Goal: Information Seeking & Learning: Learn about a topic

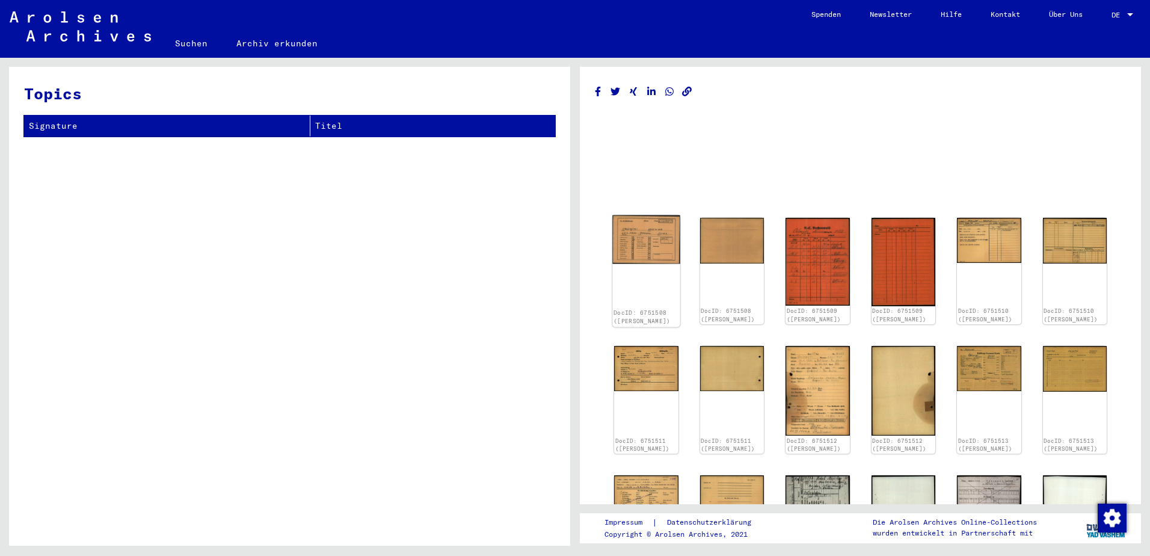
click at [665, 241] on img at bounding box center [646, 239] width 67 height 48
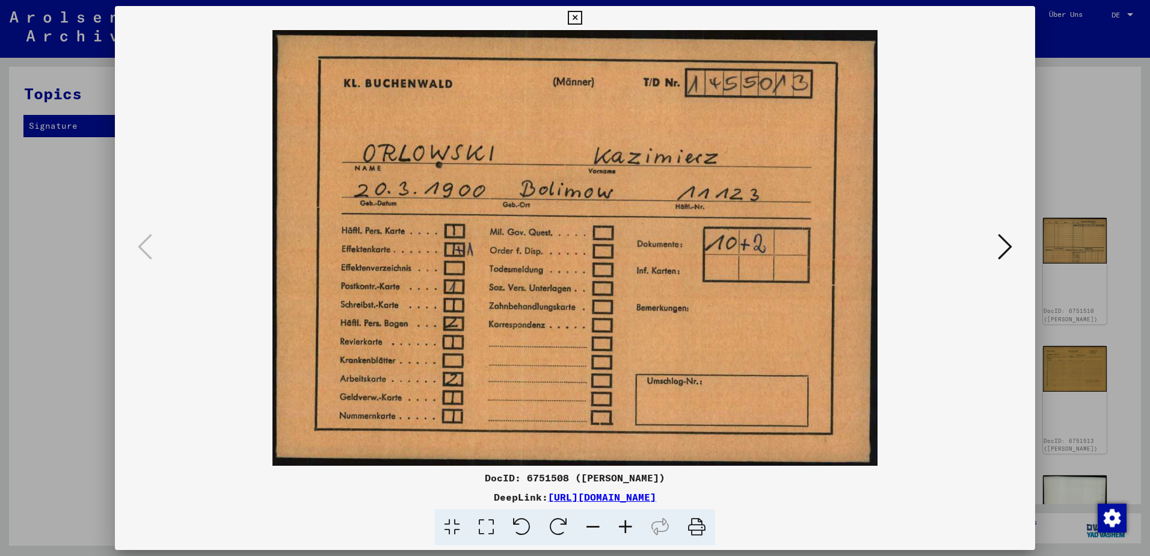
click at [1011, 247] on icon at bounding box center [1005, 246] width 14 height 29
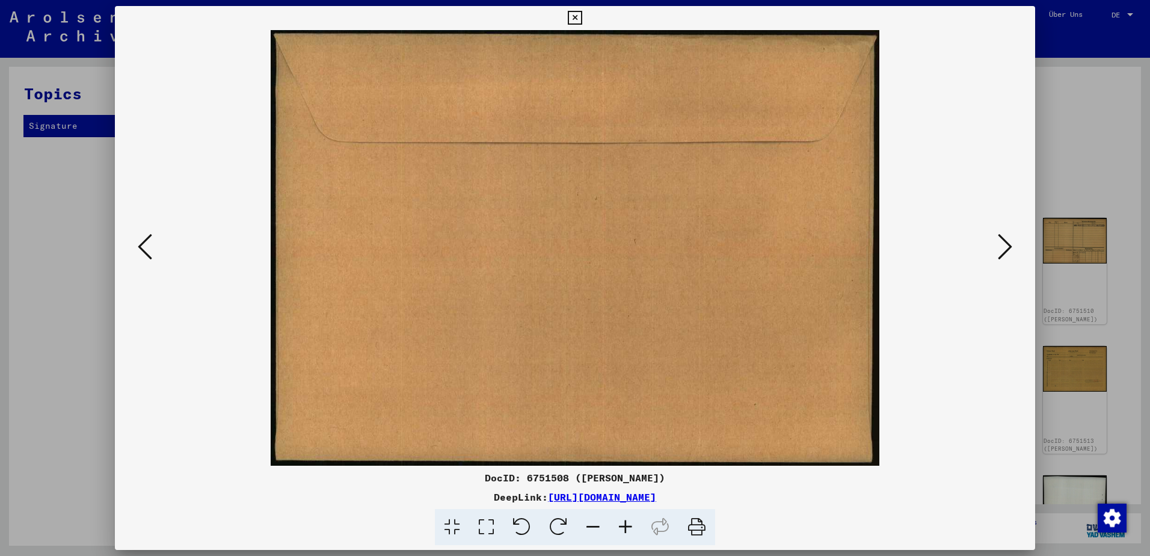
click at [1011, 247] on icon at bounding box center [1005, 246] width 14 height 29
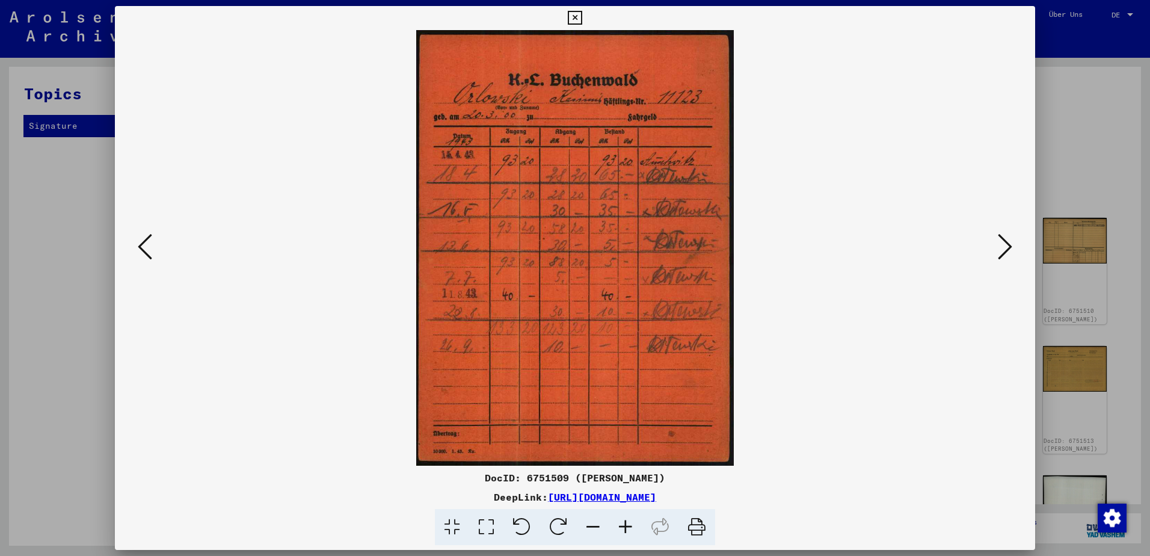
click at [1011, 247] on icon at bounding box center [1005, 246] width 14 height 29
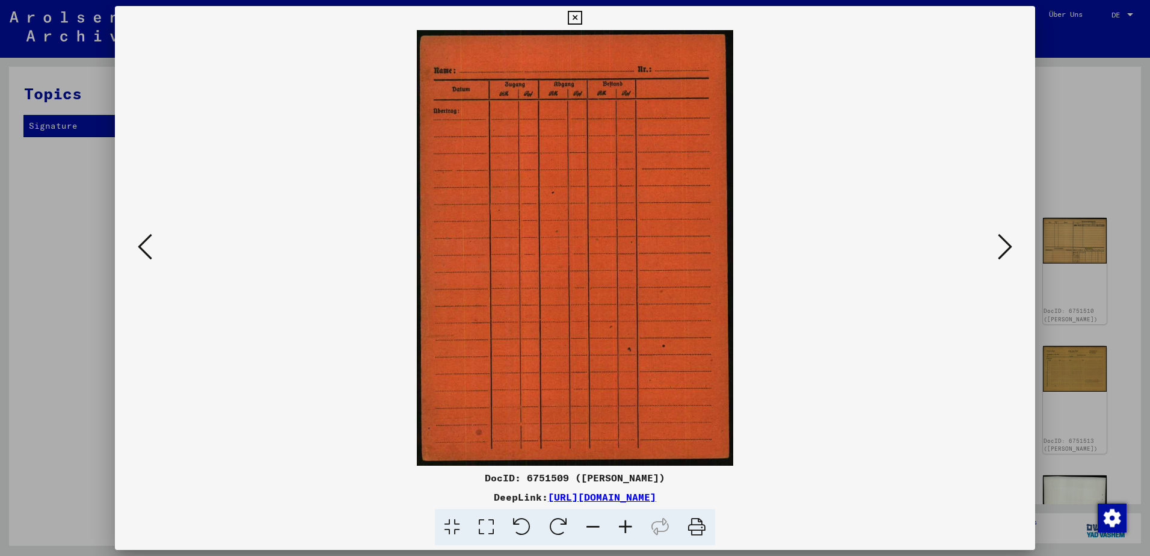
click at [1011, 247] on icon at bounding box center [1005, 246] width 14 height 29
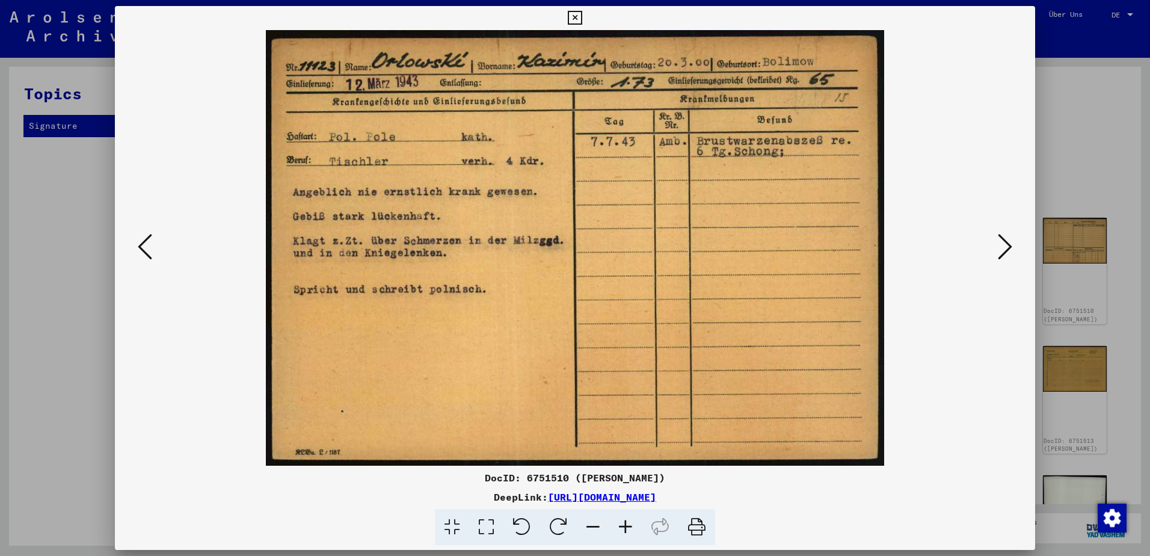
click at [1011, 247] on icon at bounding box center [1005, 246] width 14 height 29
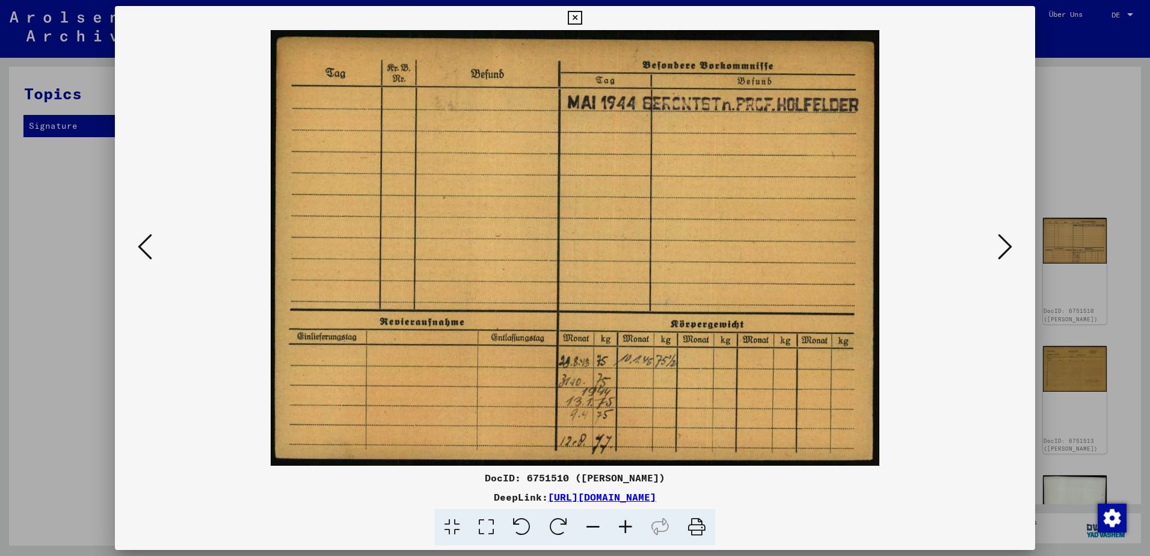
click at [1011, 247] on icon at bounding box center [1005, 246] width 14 height 29
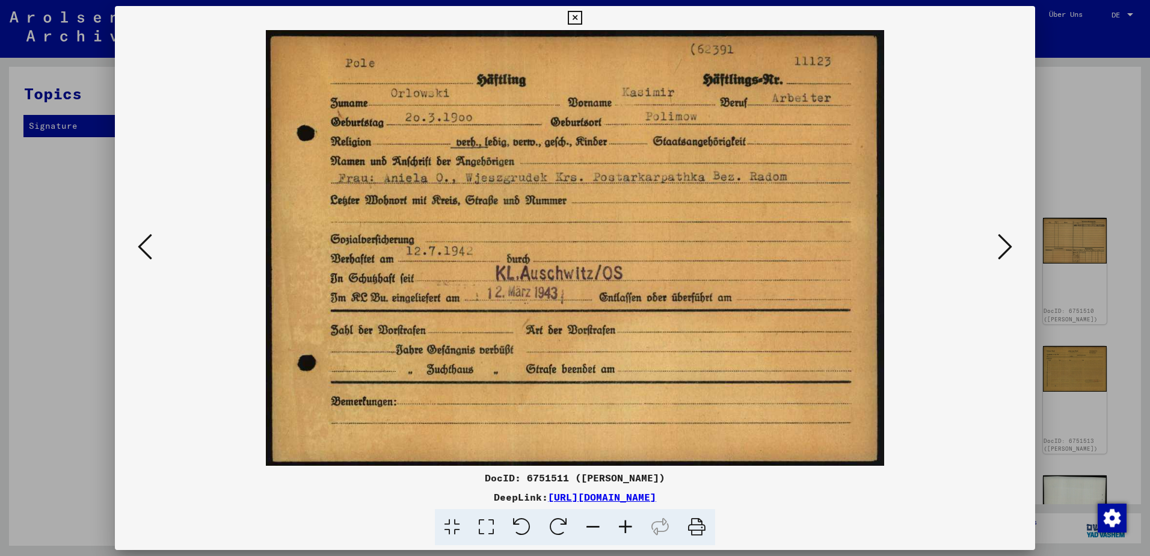
click at [1011, 247] on icon at bounding box center [1005, 246] width 14 height 29
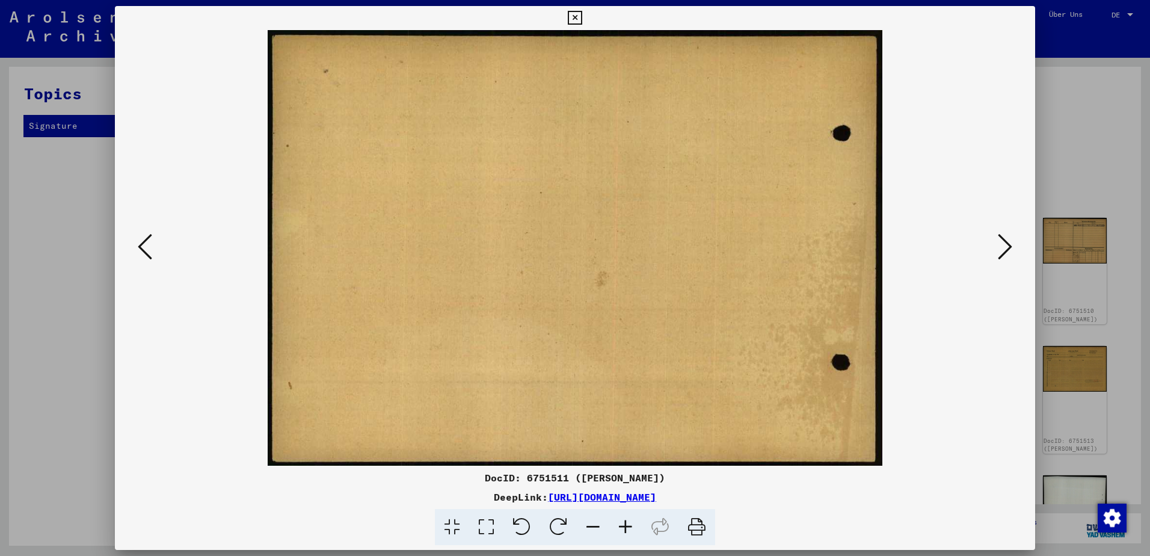
click at [1011, 247] on icon at bounding box center [1005, 246] width 14 height 29
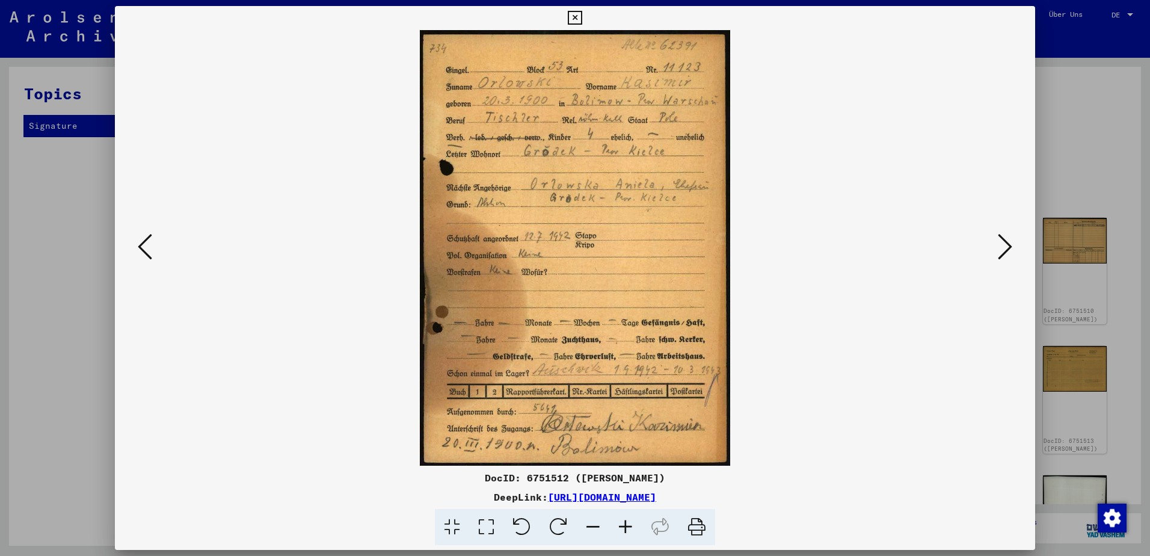
click at [1011, 247] on icon at bounding box center [1005, 246] width 14 height 29
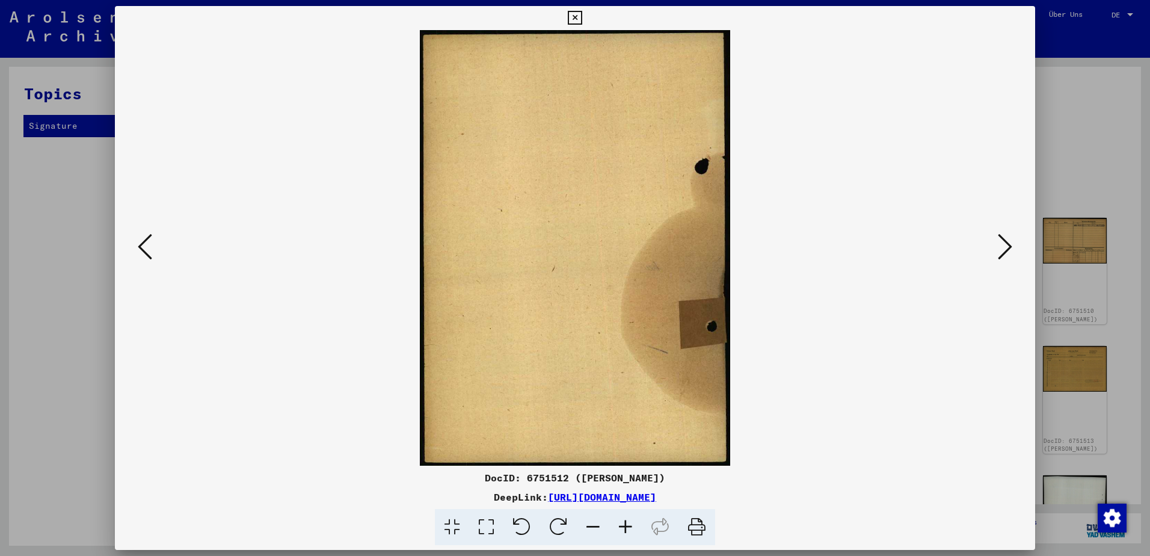
click at [1011, 247] on icon at bounding box center [1005, 246] width 14 height 29
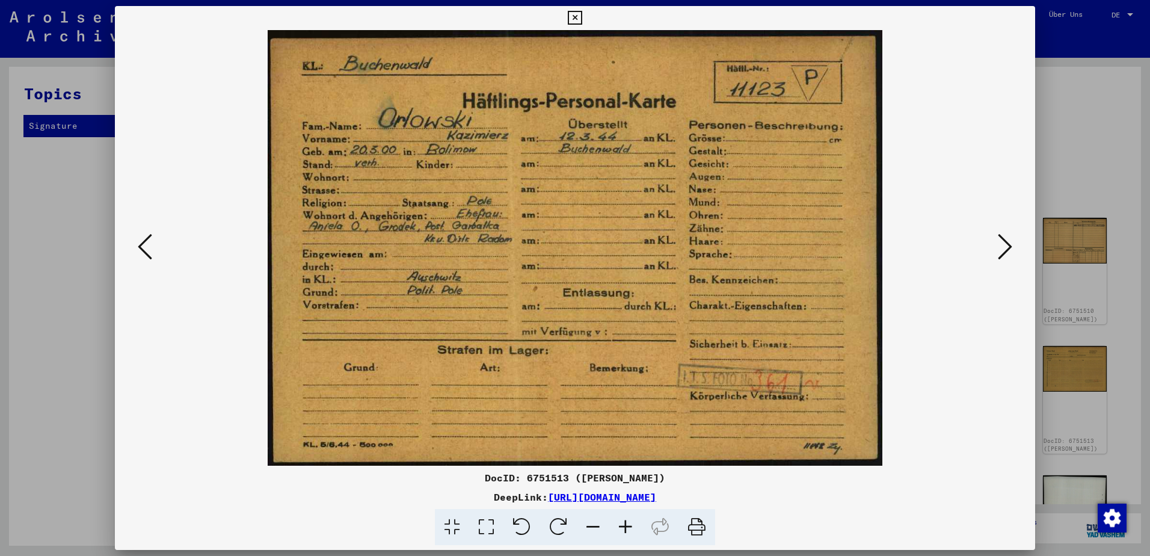
click at [1011, 247] on icon at bounding box center [1005, 246] width 14 height 29
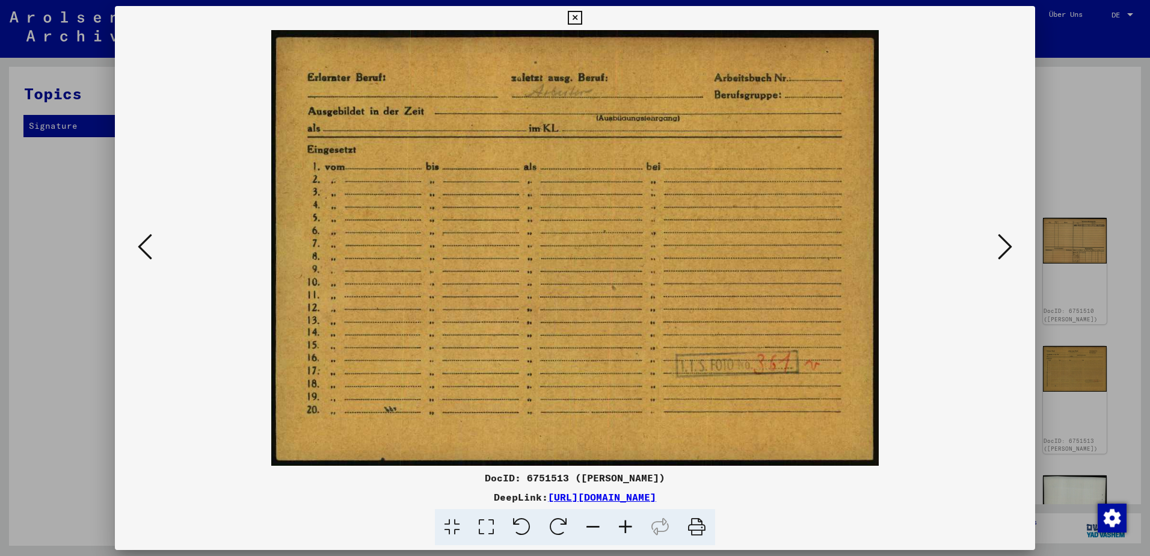
click at [1011, 247] on icon at bounding box center [1005, 246] width 14 height 29
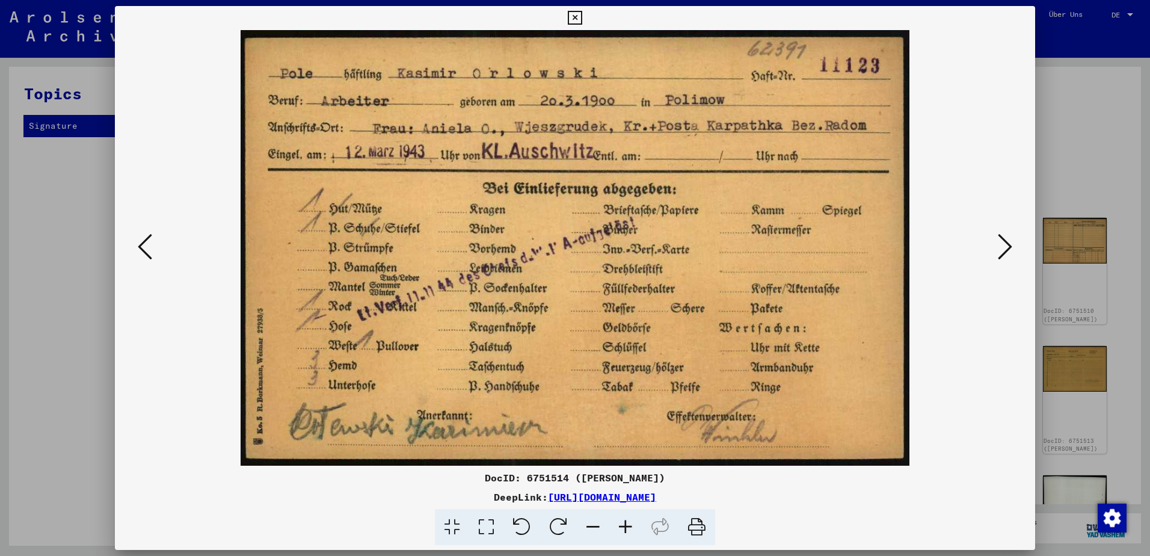
click at [1011, 247] on icon at bounding box center [1005, 246] width 14 height 29
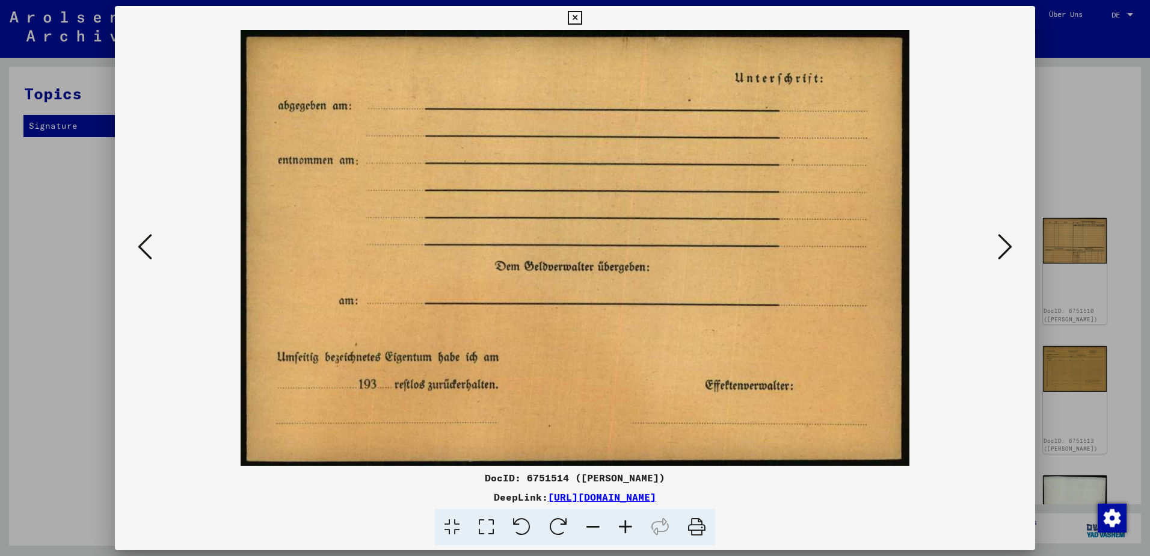
click at [1011, 247] on icon at bounding box center [1005, 246] width 14 height 29
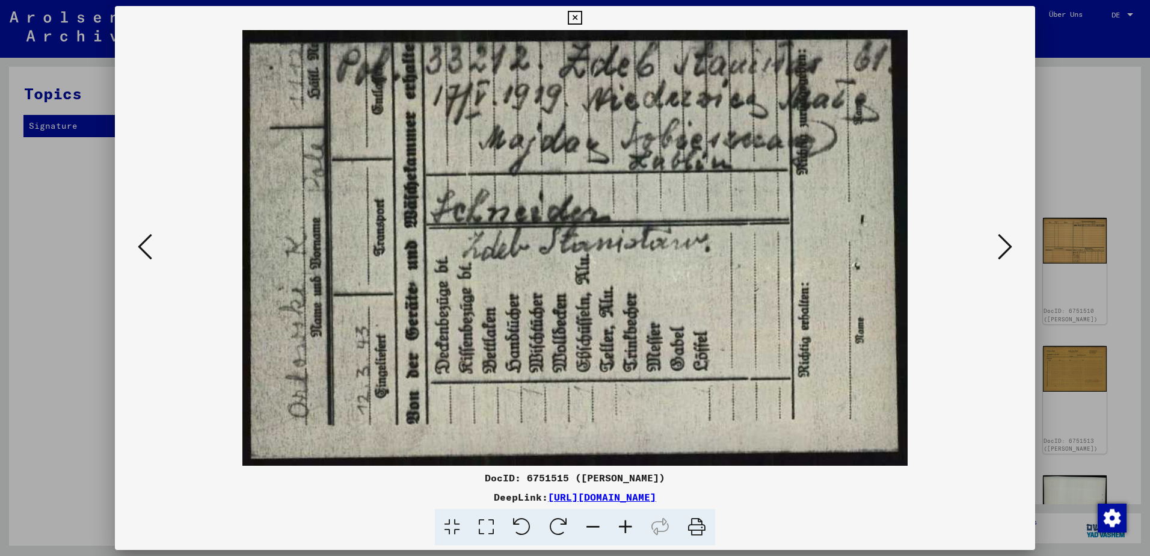
click at [1011, 247] on icon at bounding box center [1005, 246] width 14 height 29
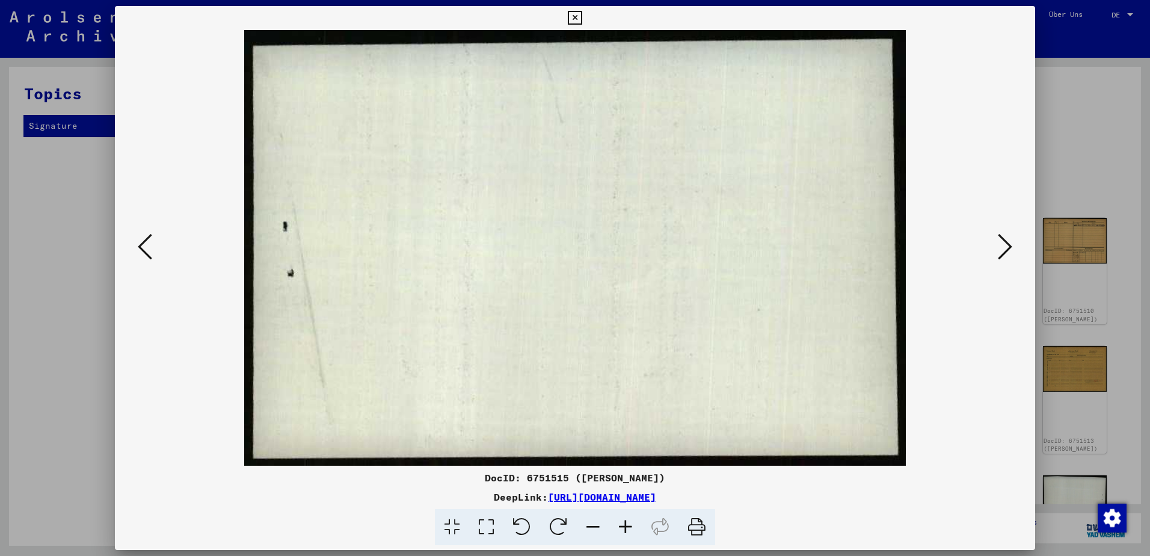
click at [1011, 247] on icon at bounding box center [1005, 246] width 14 height 29
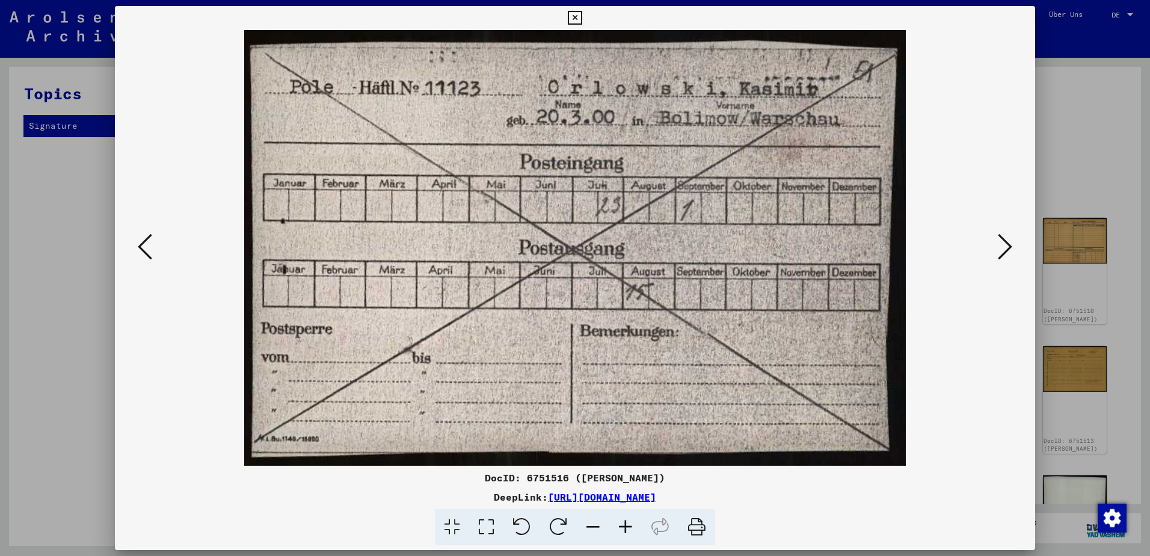
click at [1011, 247] on icon at bounding box center [1005, 246] width 14 height 29
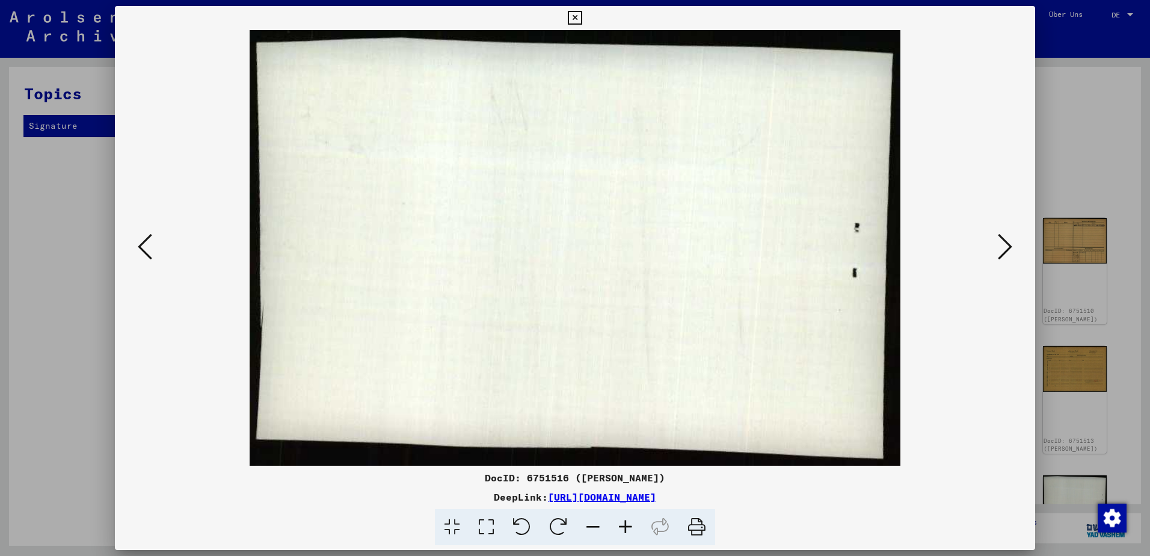
click at [1011, 247] on icon at bounding box center [1005, 246] width 14 height 29
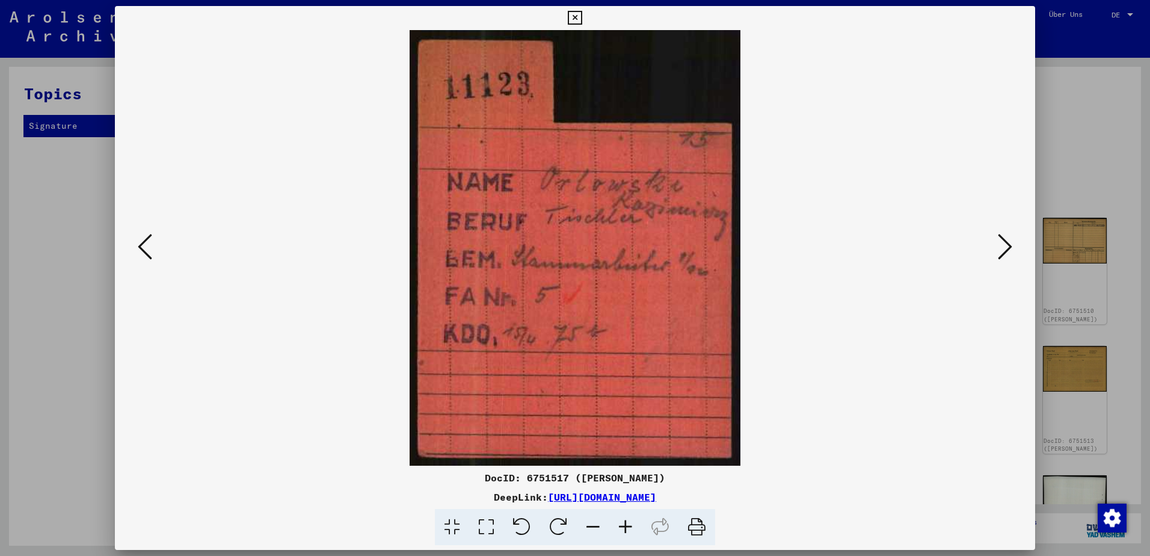
click at [1011, 247] on icon at bounding box center [1005, 246] width 14 height 29
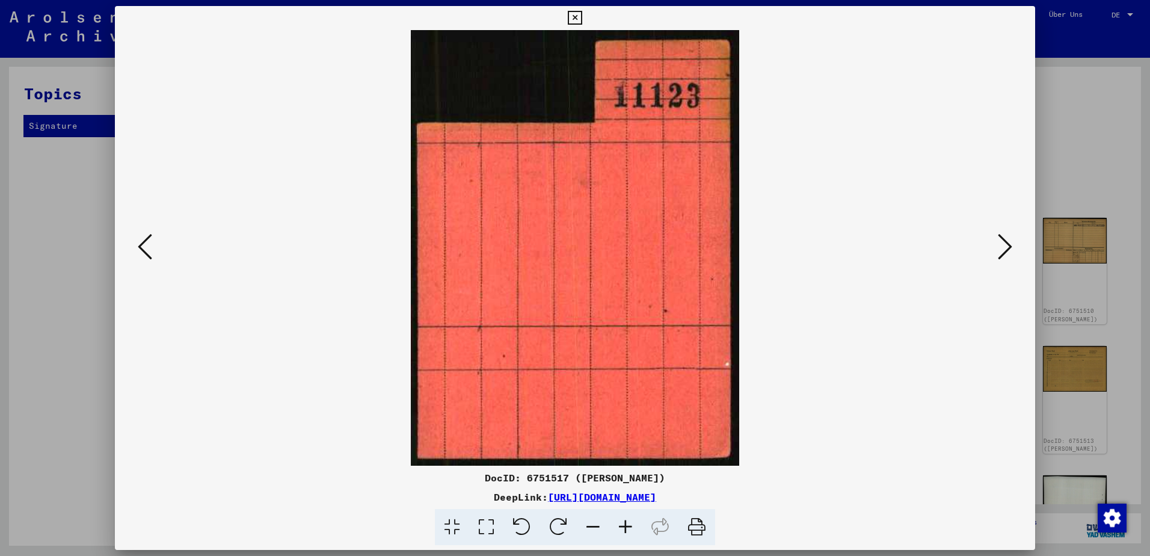
click at [1011, 247] on icon at bounding box center [1005, 246] width 14 height 29
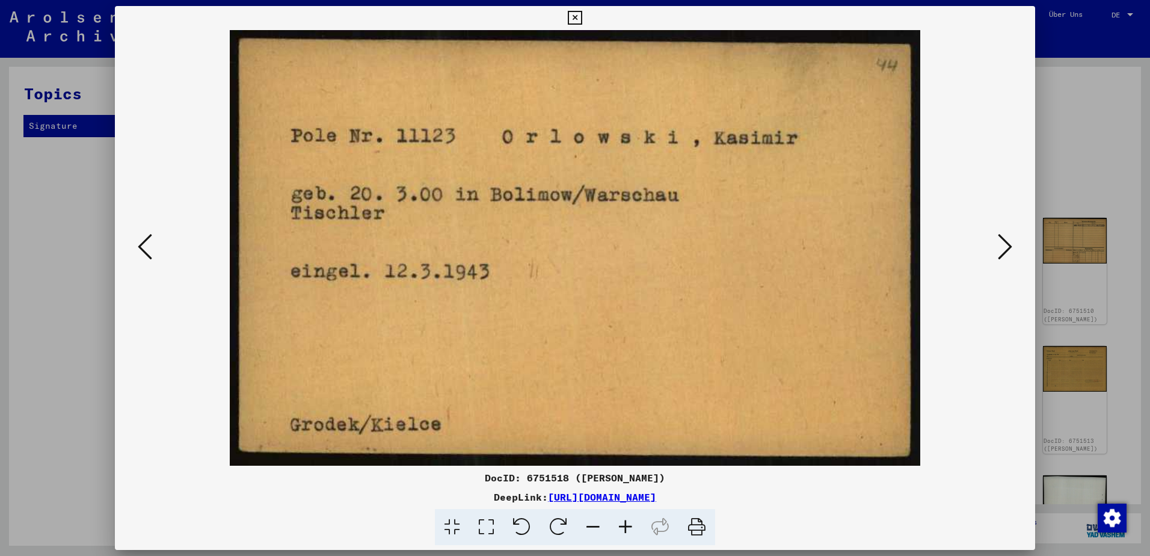
click at [1011, 247] on icon at bounding box center [1005, 246] width 14 height 29
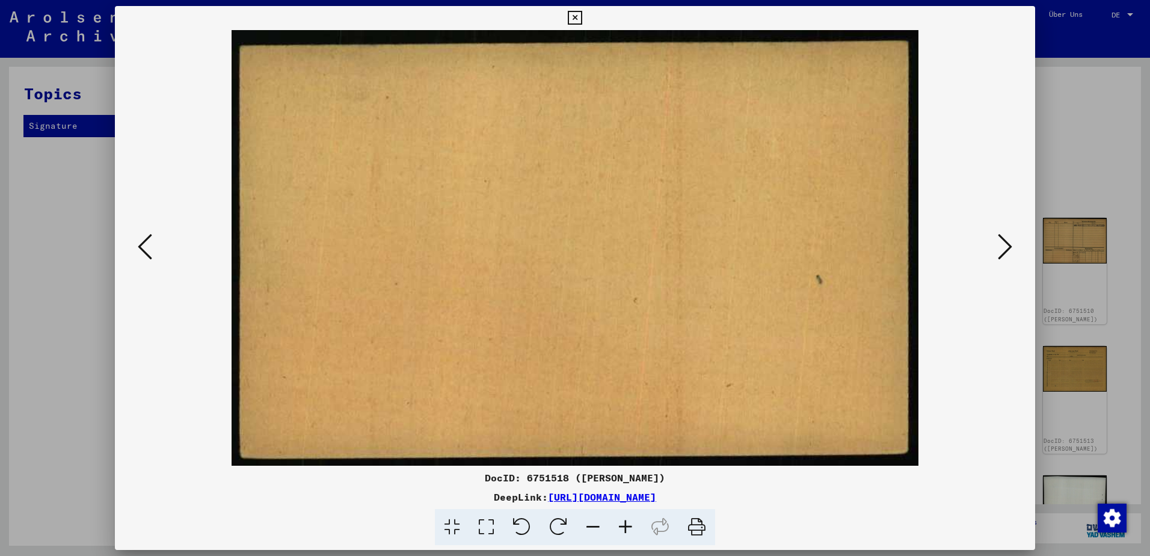
click at [1011, 247] on icon at bounding box center [1005, 246] width 14 height 29
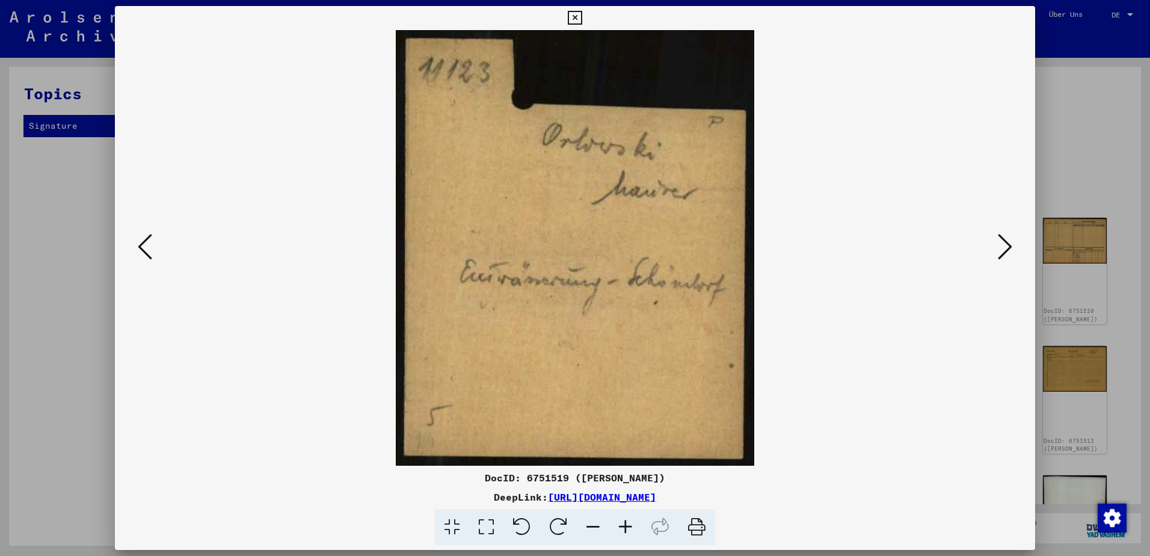
click at [1011, 247] on icon at bounding box center [1005, 246] width 14 height 29
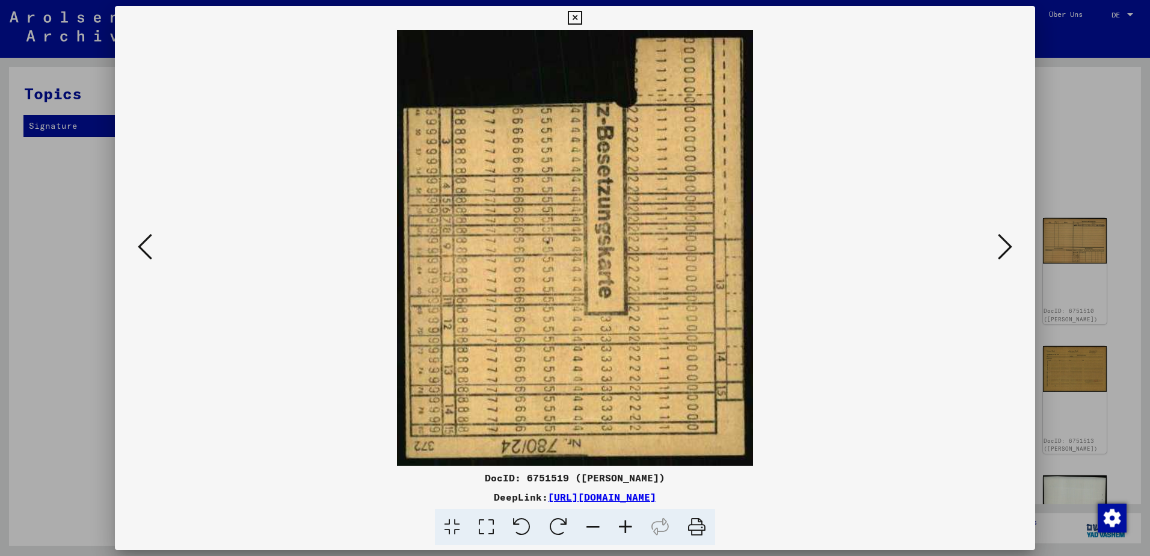
click at [1011, 247] on icon at bounding box center [1005, 246] width 14 height 29
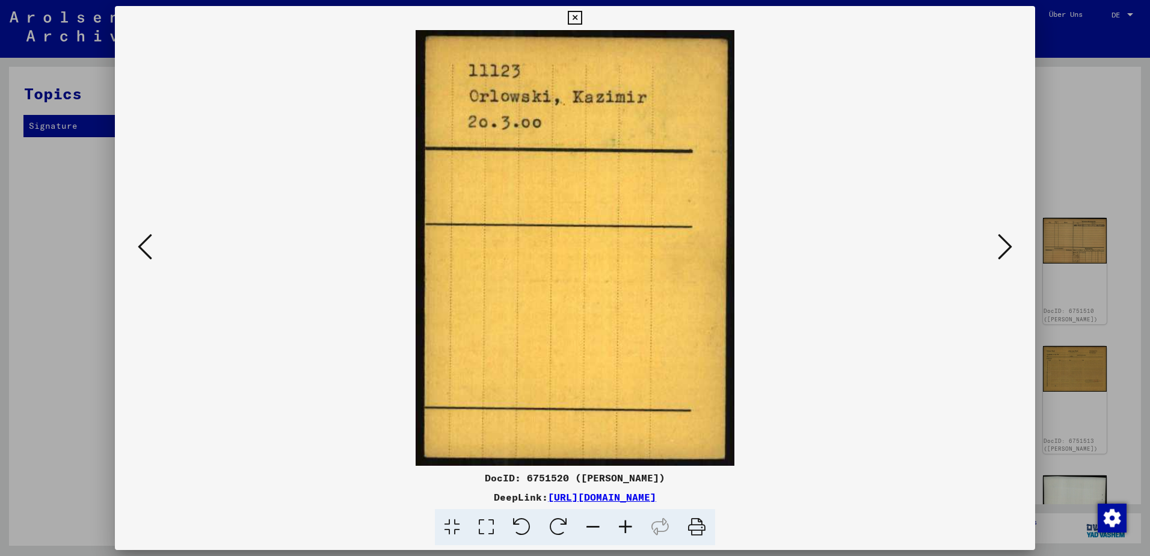
click at [1011, 247] on icon at bounding box center [1005, 246] width 14 height 29
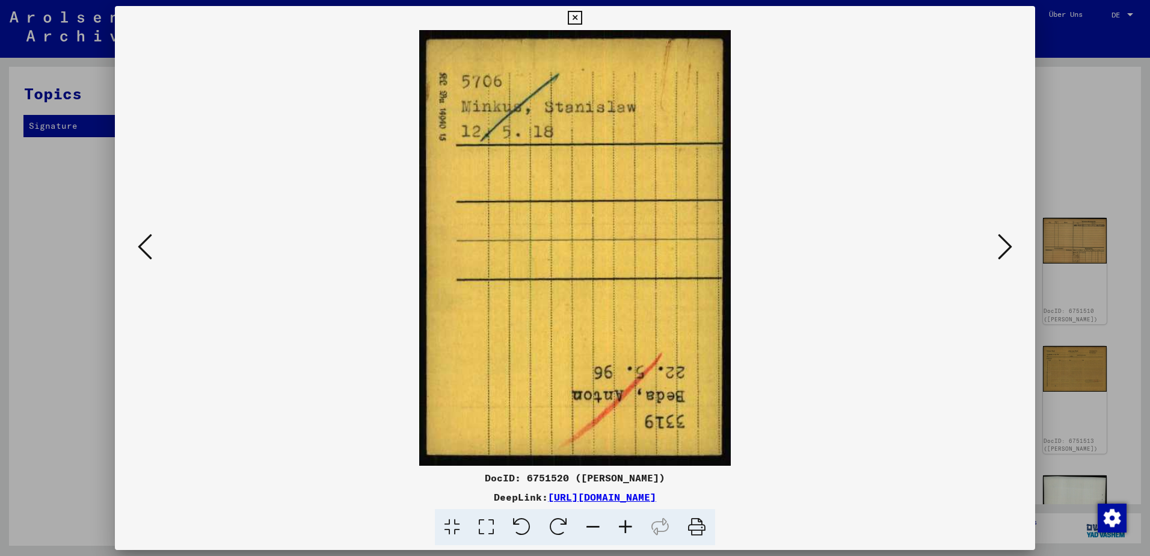
click at [1011, 247] on icon at bounding box center [1005, 246] width 14 height 29
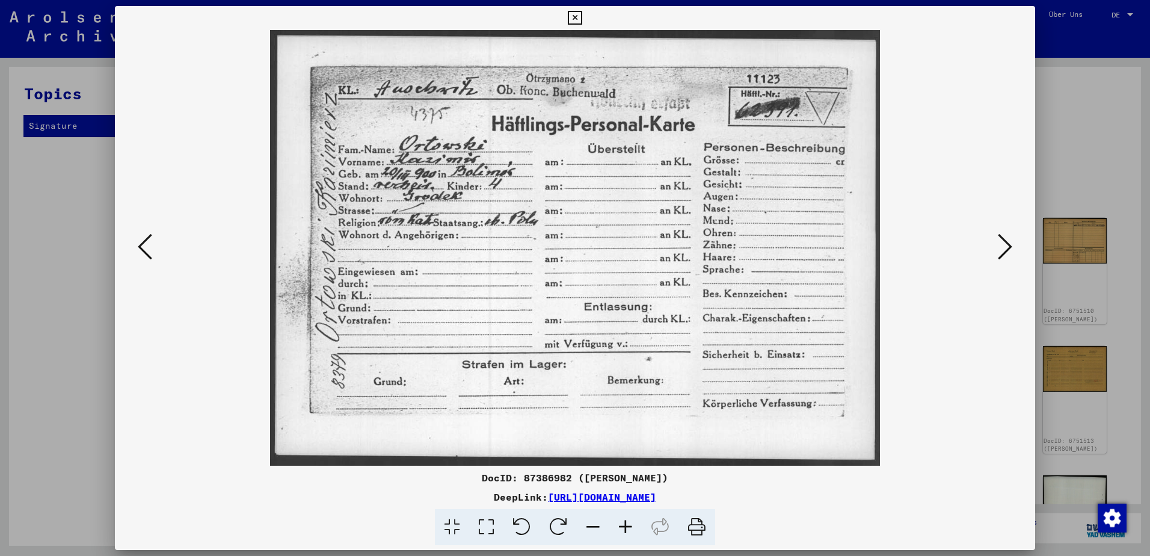
click at [1011, 247] on icon at bounding box center [1005, 246] width 14 height 29
